Goal: Task Accomplishment & Management: Complete application form

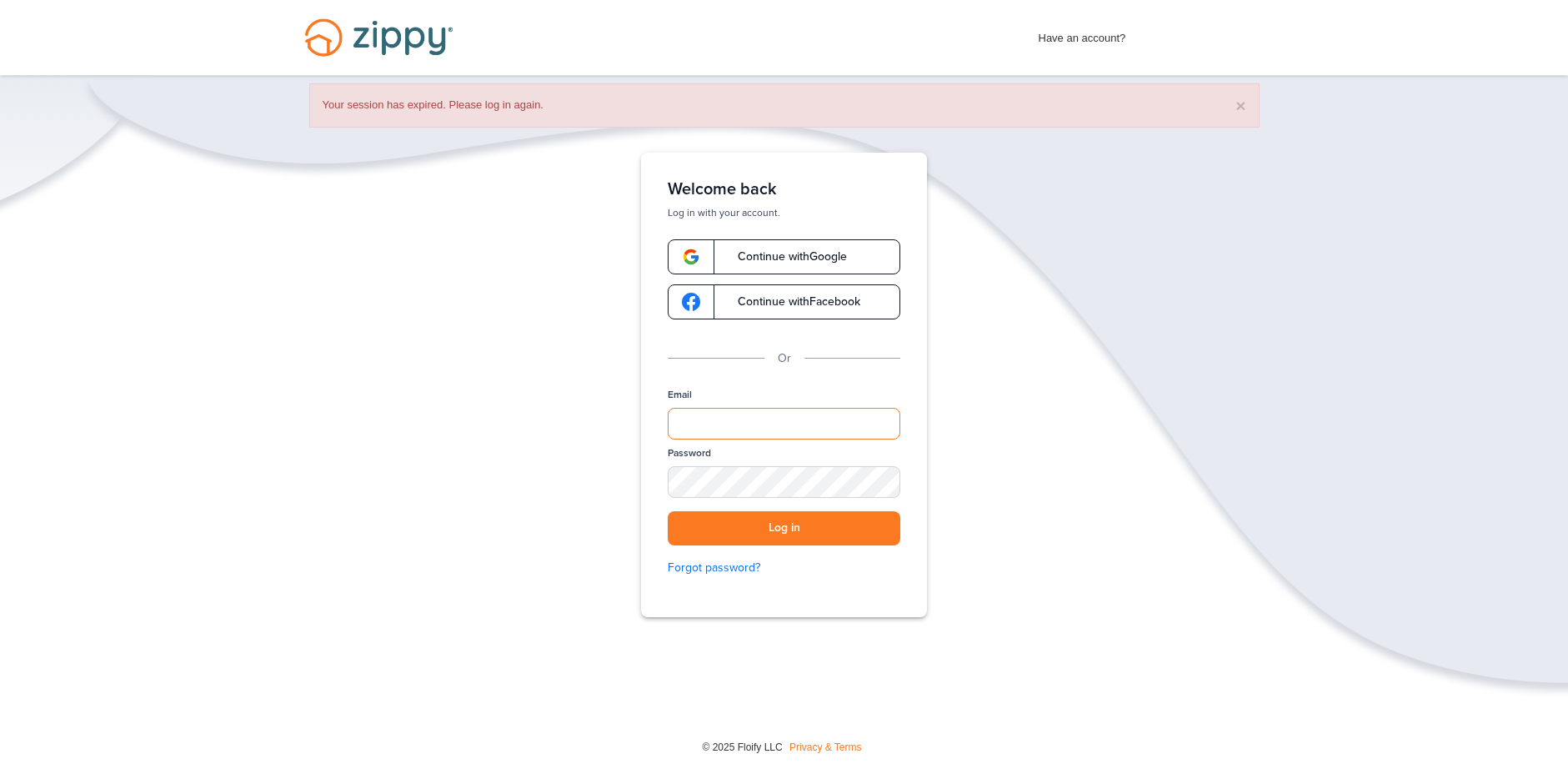
click at [763, 419] on input "Email" at bounding box center [784, 424] width 233 height 32
type input "**********"
click at [757, 520] on button "Log in" at bounding box center [784, 528] width 233 height 34
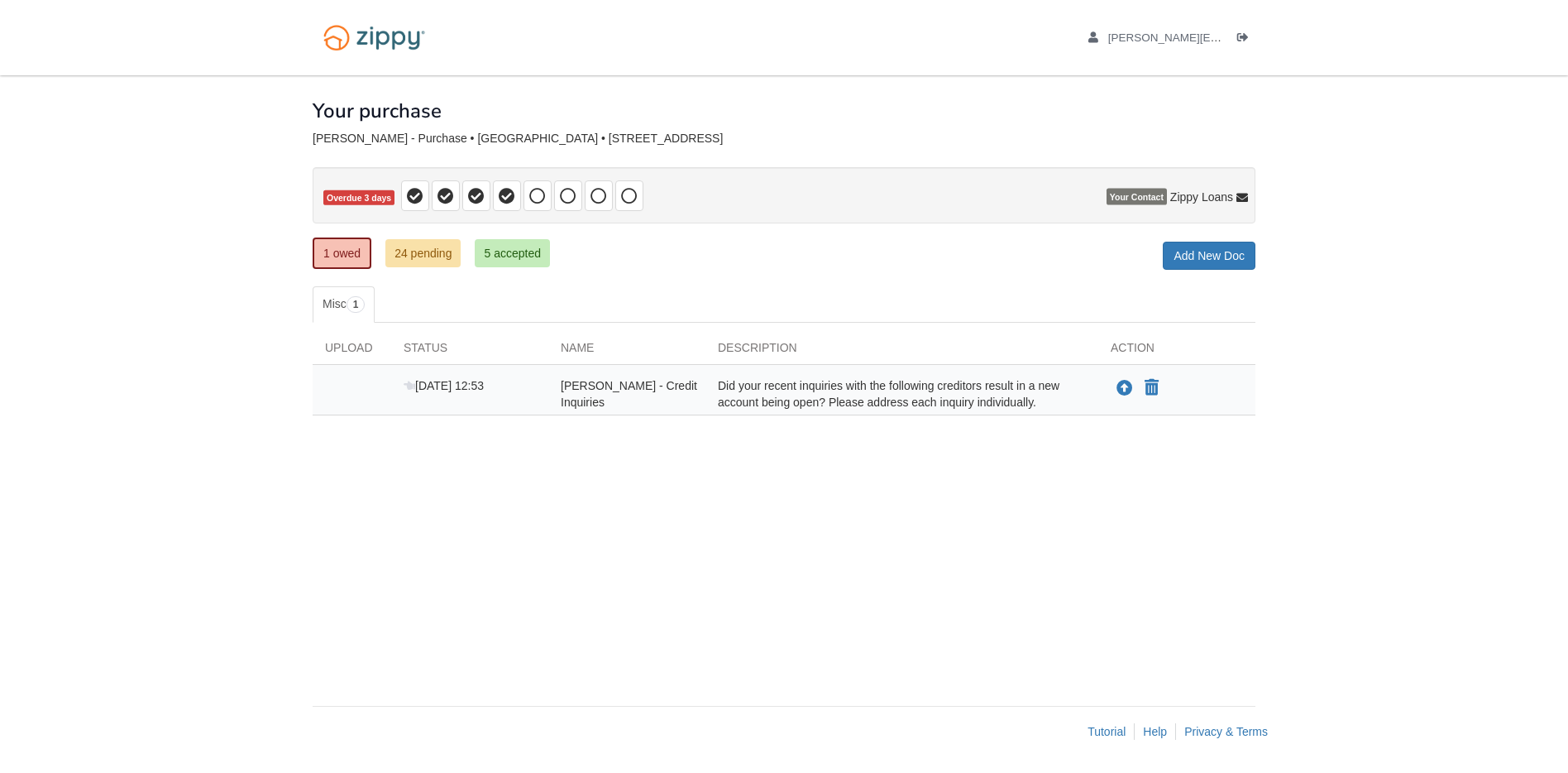
drag, startPoint x: 824, startPoint y: 397, endPoint x: 844, endPoint y: 396, distance: 20.0
click at [824, 397] on div "Did your recent inquiries with the following creditors result in a new account …" at bounding box center [902, 394] width 393 height 33
click at [1114, 390] on div "Upload your document" at bounding box center [1122, 388] width 24 height 22
click at [1122, 390] on icon "Upload Warren Grassman - Credit Inquiries" at bounding box center [1125, 389] width 17 height 17
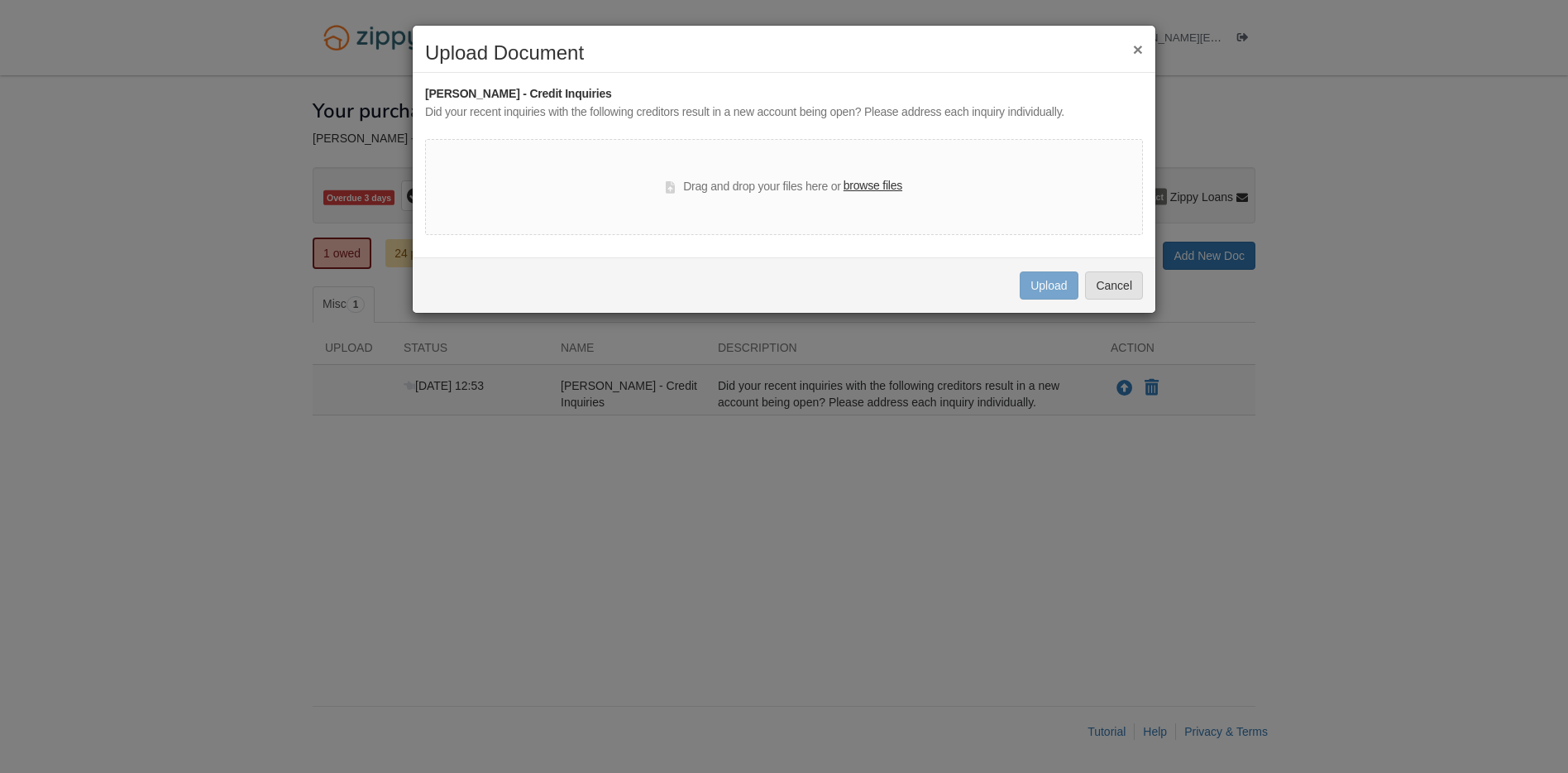
click at [777, 175] on div "Drag and drop your files here or browse files" at bounding box center [784, 187] width 718 height 96
click at [1138, 48] on button "×" at bounding box center [1138, 49] width 10 height 17
